Goal: Task Accomplishment & Management: Manage account settings

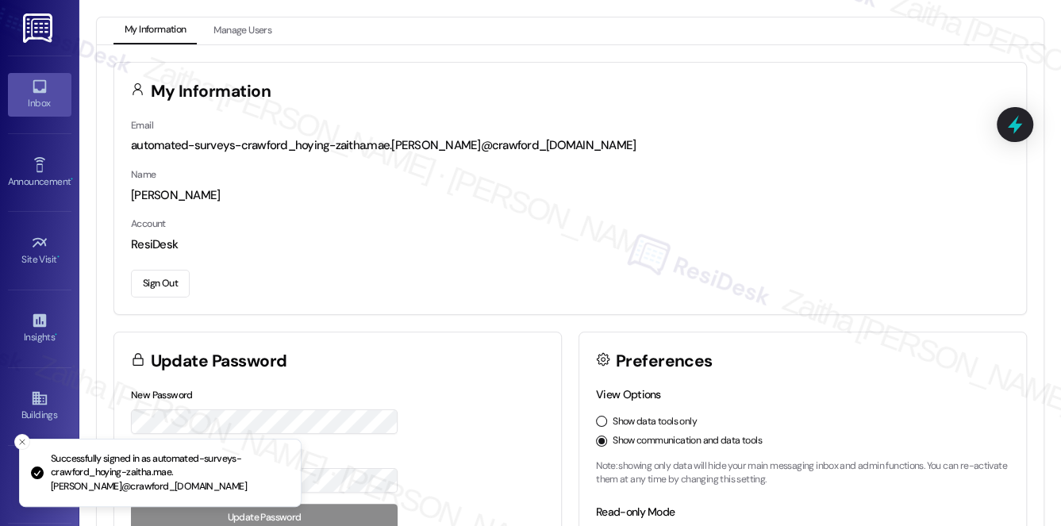
click at [47, 101] on div "Inbox" at bounding box center [39, 103] width 79 height 16
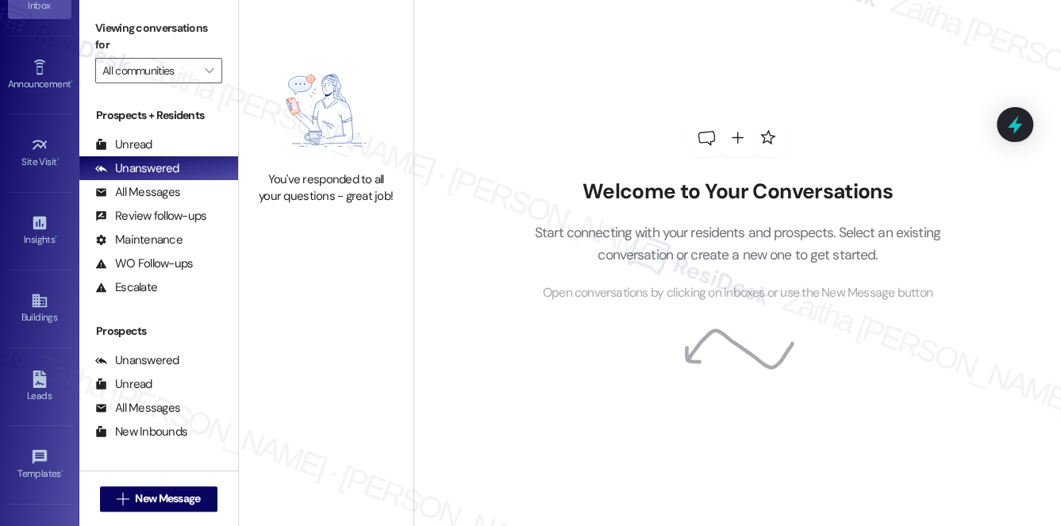
scroll to position [225, 0]
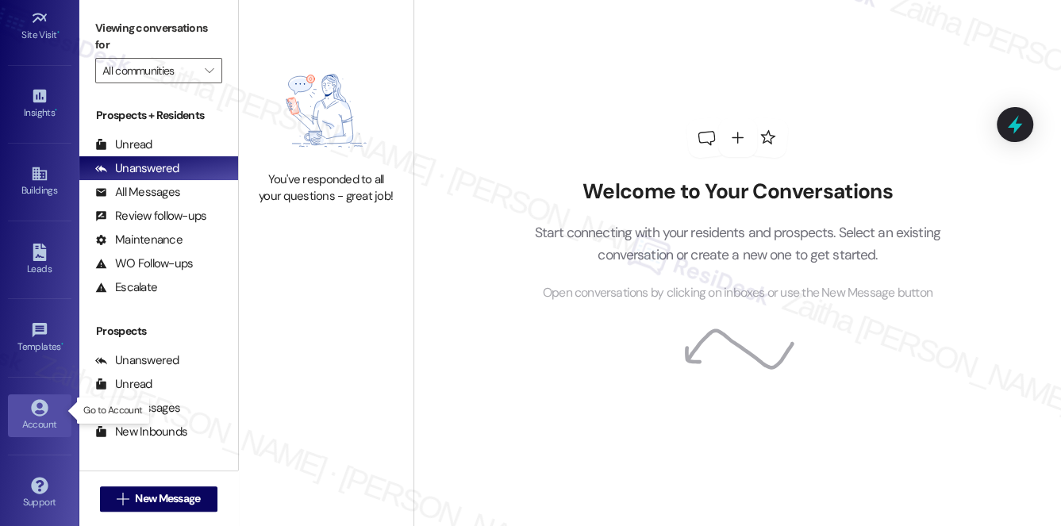
click at [44, 421] on div "Account" at bounding box center [39, 425] width 79 height 16
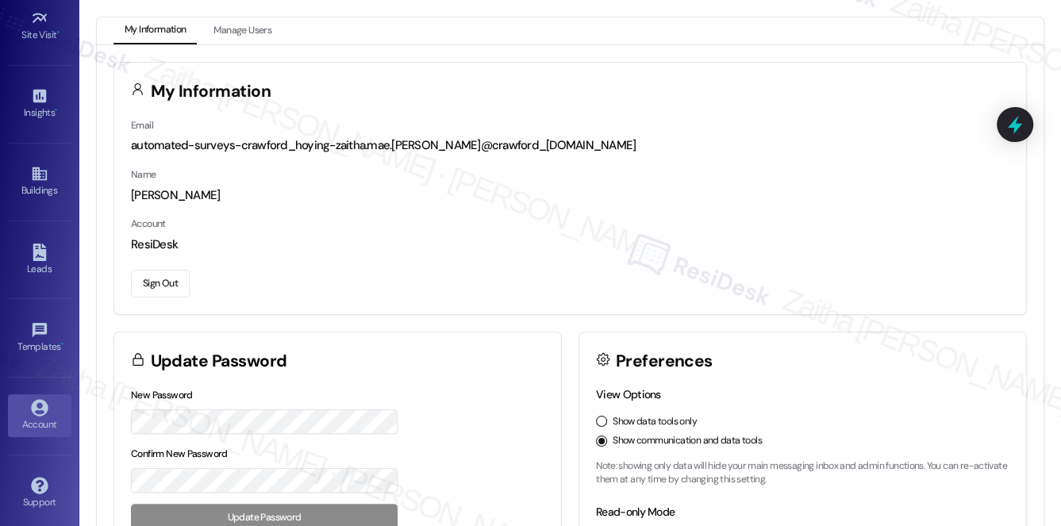
click at [159, 284] on button "Sign Out" at bounding box center [160, 284] width 59 height 28
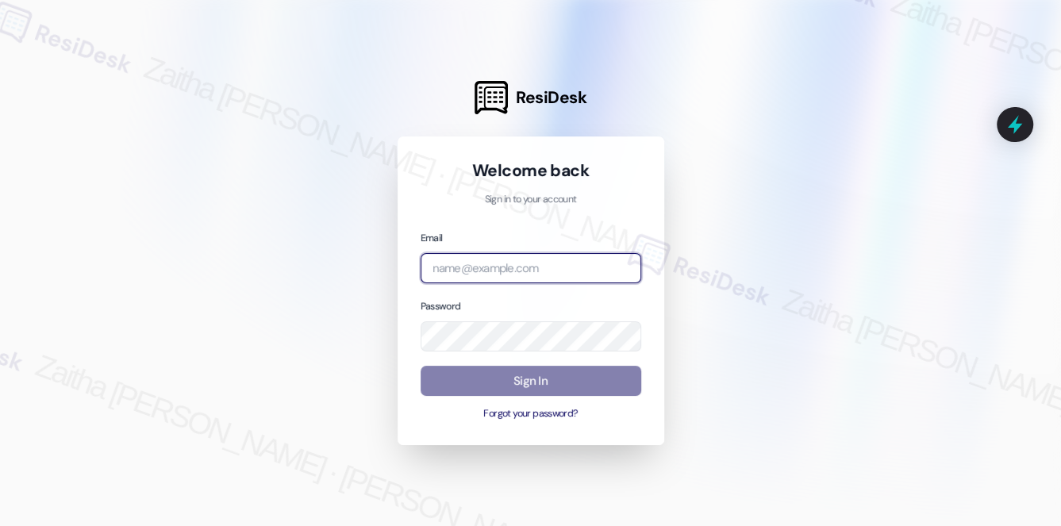
click at [495, 273] on input "email" at bounding box center [531, 268] width 221 height 31
type input "automated-surveys-[DATE]_properties-zaitha.mae.[PERSON_NAME]@[DATE]_[DOMAIN_NAM…"
